Goal: Task Accomplishment & Management: Complete application form

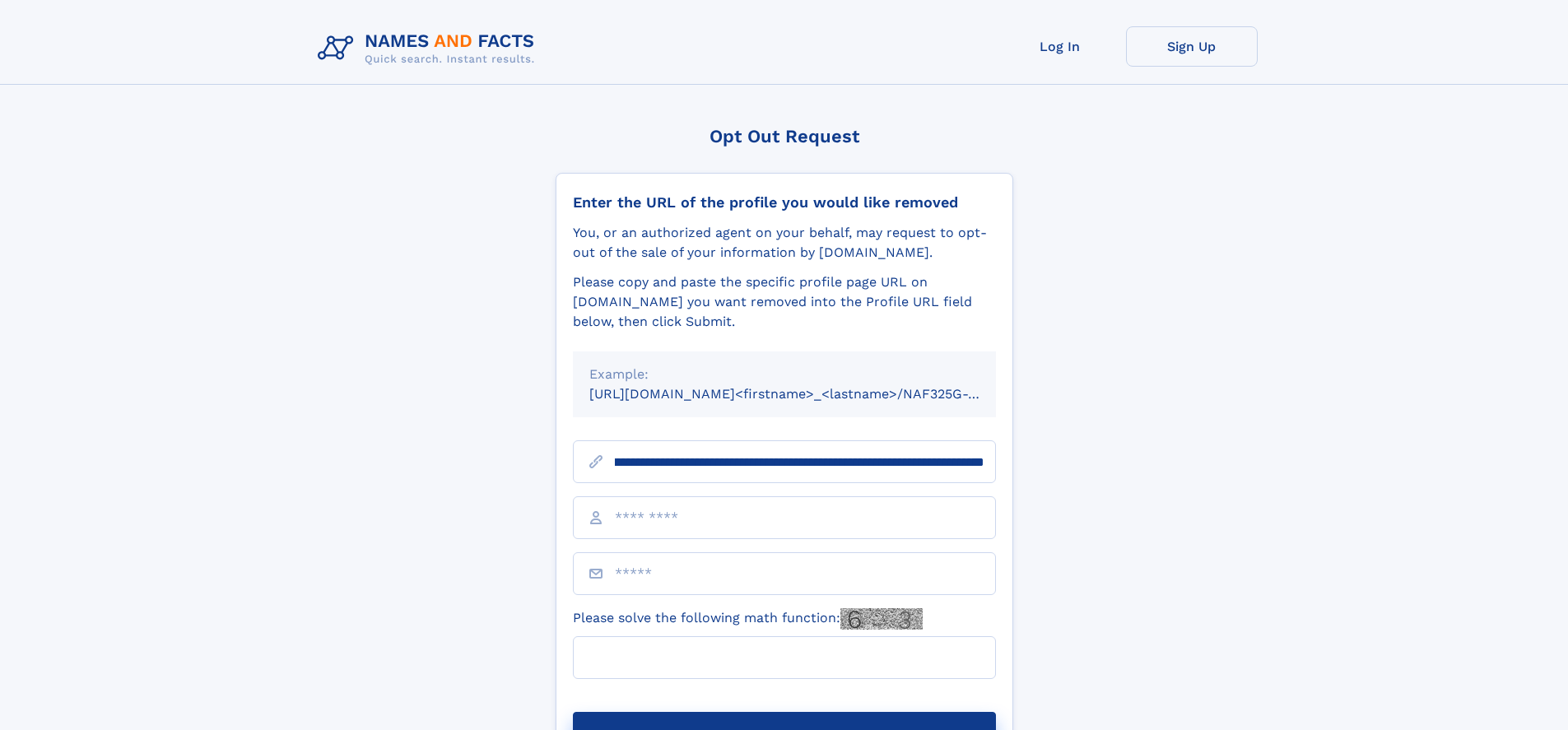
scroll to position [0, 205]
type input "**********"
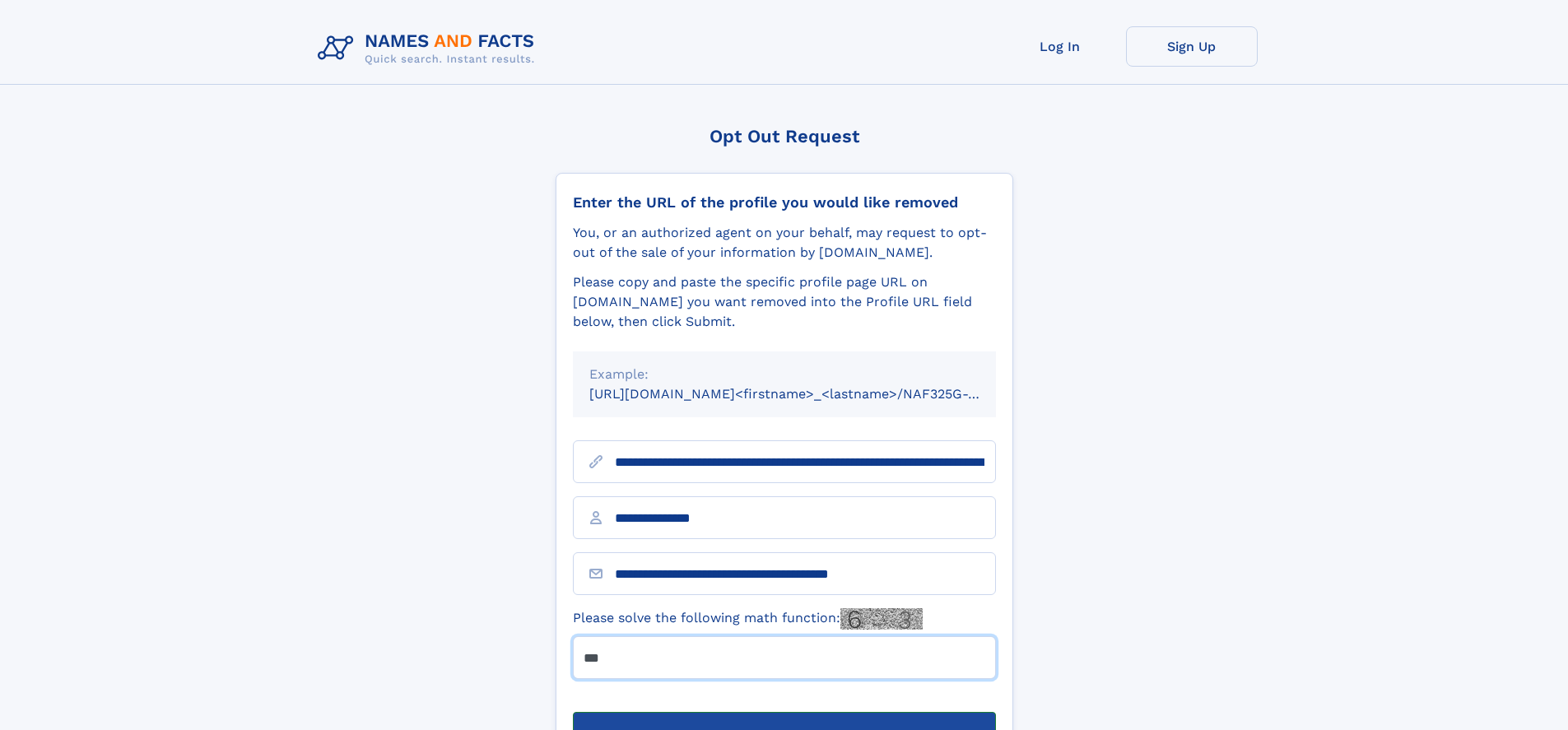
type input "***"
click at [784, 713] on button "Submit Opt Out Request" at bounding box center [784, 738] width 423 height 52
